Goal: Download file/media

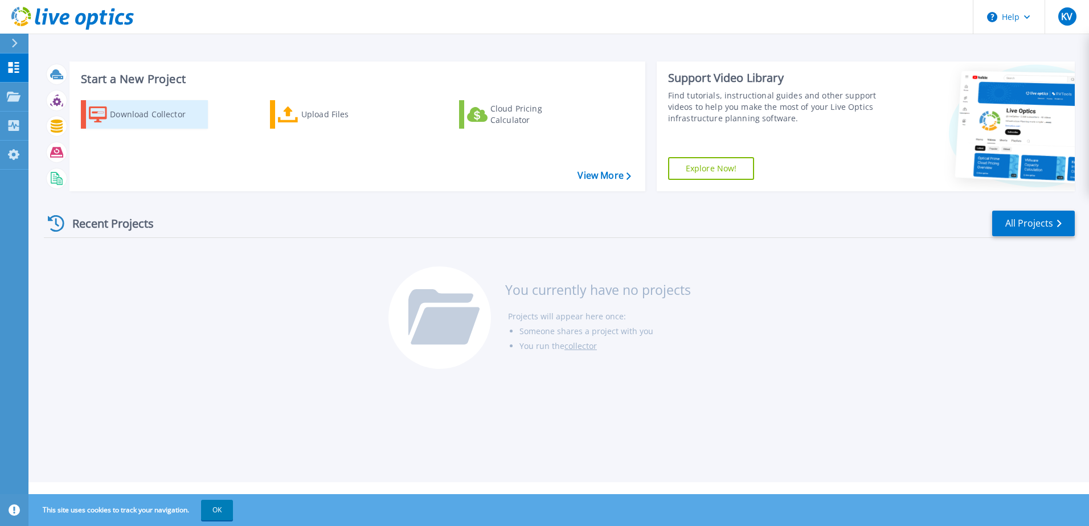
click at [140, 113] on div "Download Collector" at bounding box center [155, 114] width 91 height 23
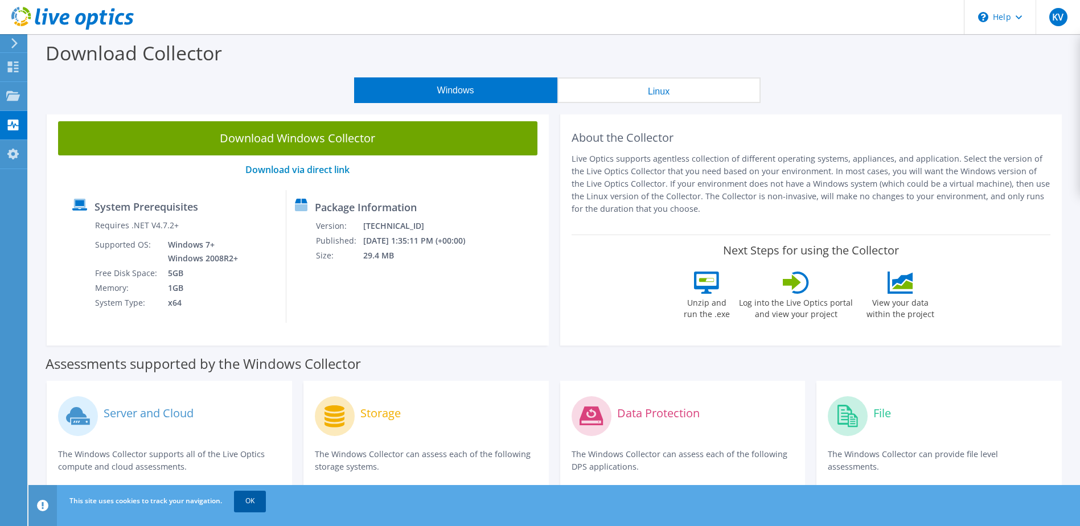
click at [252, 504] on link "OK" at bounding box center [250, 501] width 32 height 21
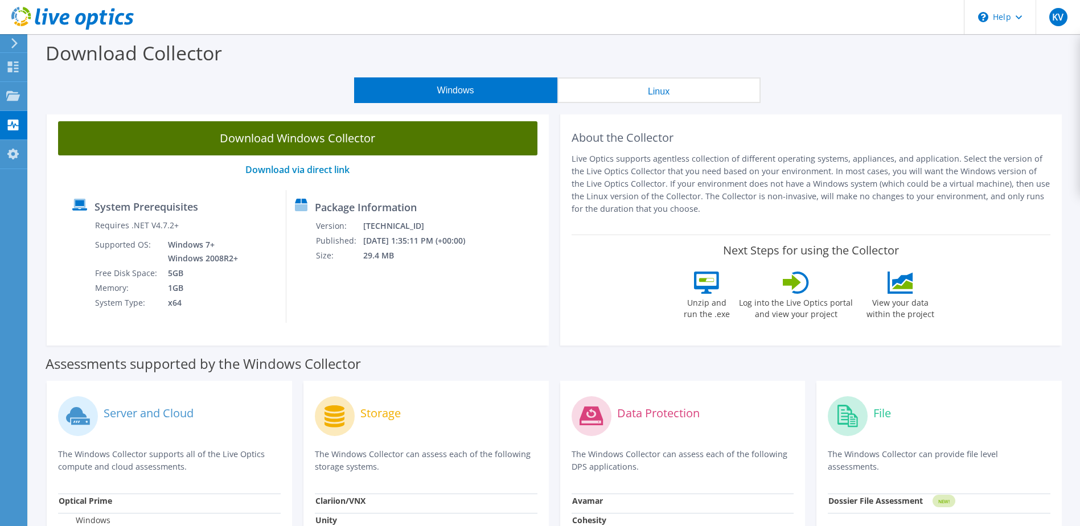
click at [317, 136] on link "Download Windows Collector" at bounding box center [298, 138] width 480 height 34
